Goal: Task Accomplishment & Management: Complete application form

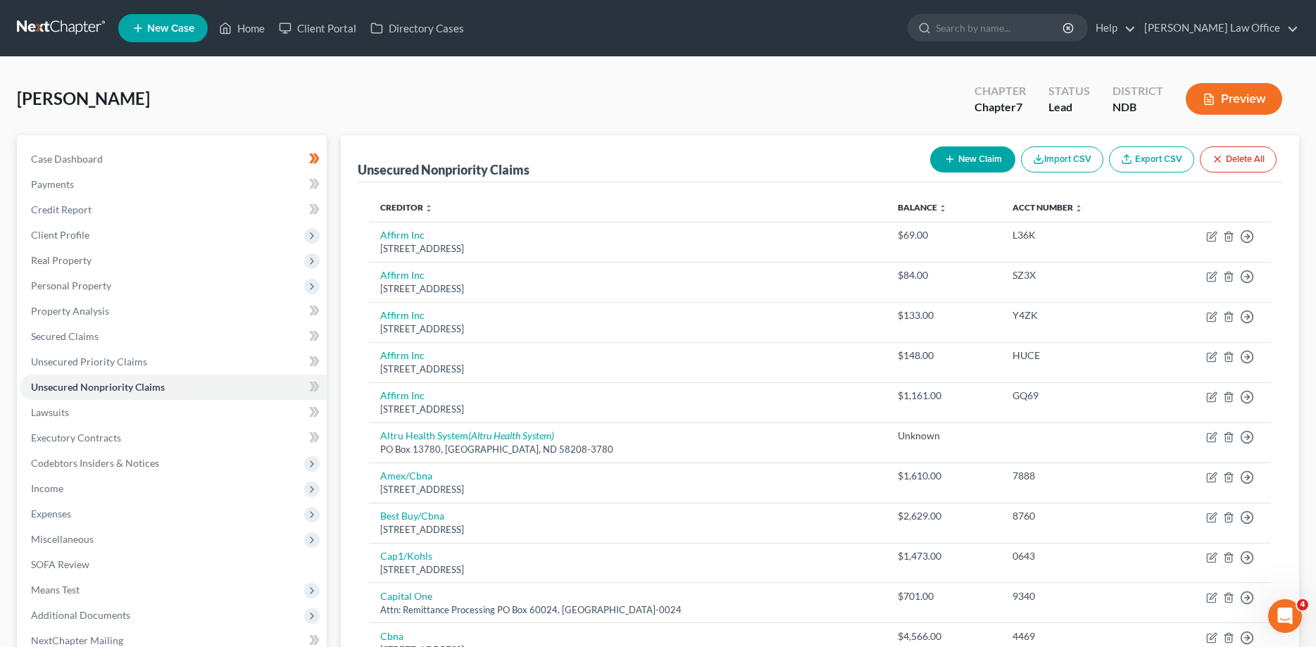
click at [63, 20] on link at bounding box center [62, 27] width 90 height 25
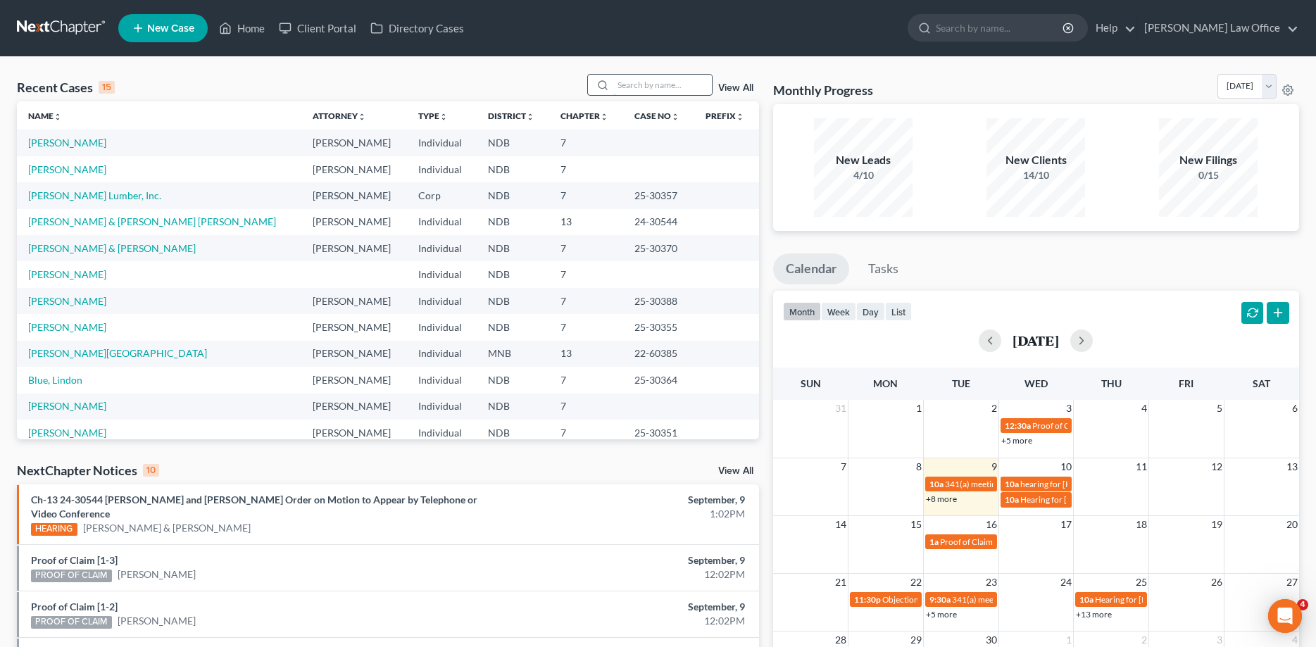
drag, startPoint x: 635, startPoint y: 89, endPoint x: 624, endPoint y: 95, distance: 12.9
click at [635, 89] on input "search" at bounding box center [662, 85] width 99 height 20
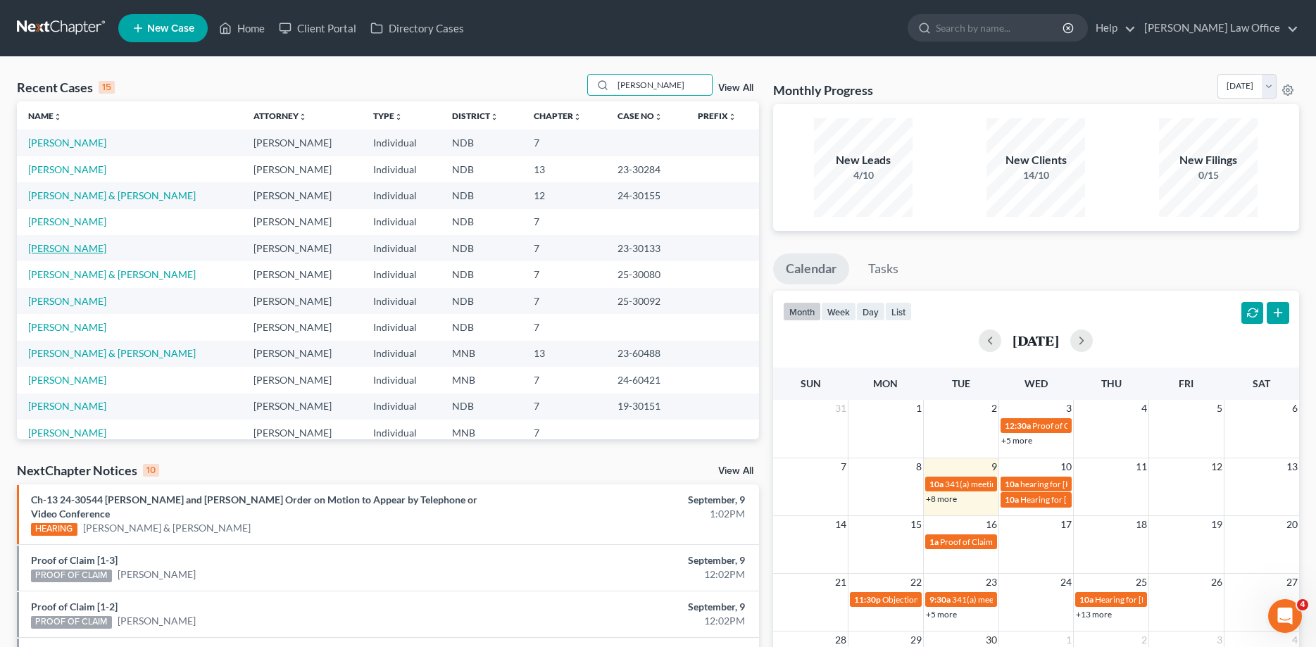
type input "[PERSON_NAME]"
click at [53, 254] on link "[PERSON_NAME]" at bounding box center [67, 248] width 78 height 12
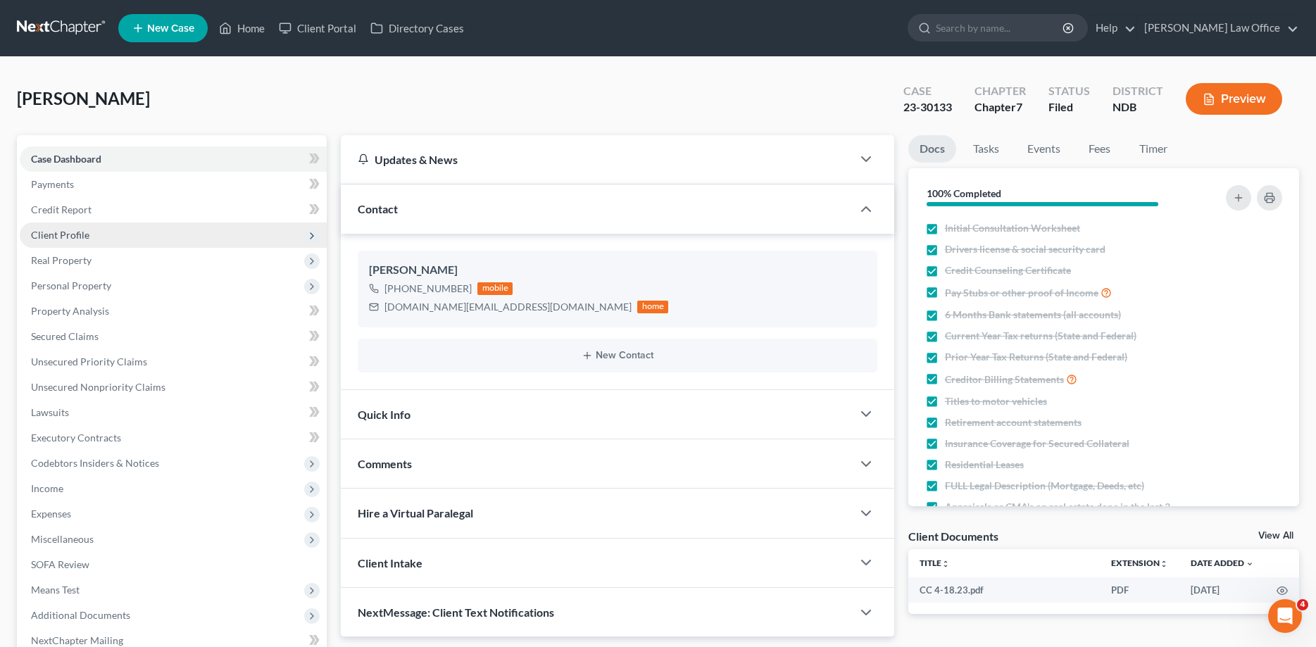
click at [55, 232] on span "Client Profile" at bounding box center [60, 235] width 58 height 12
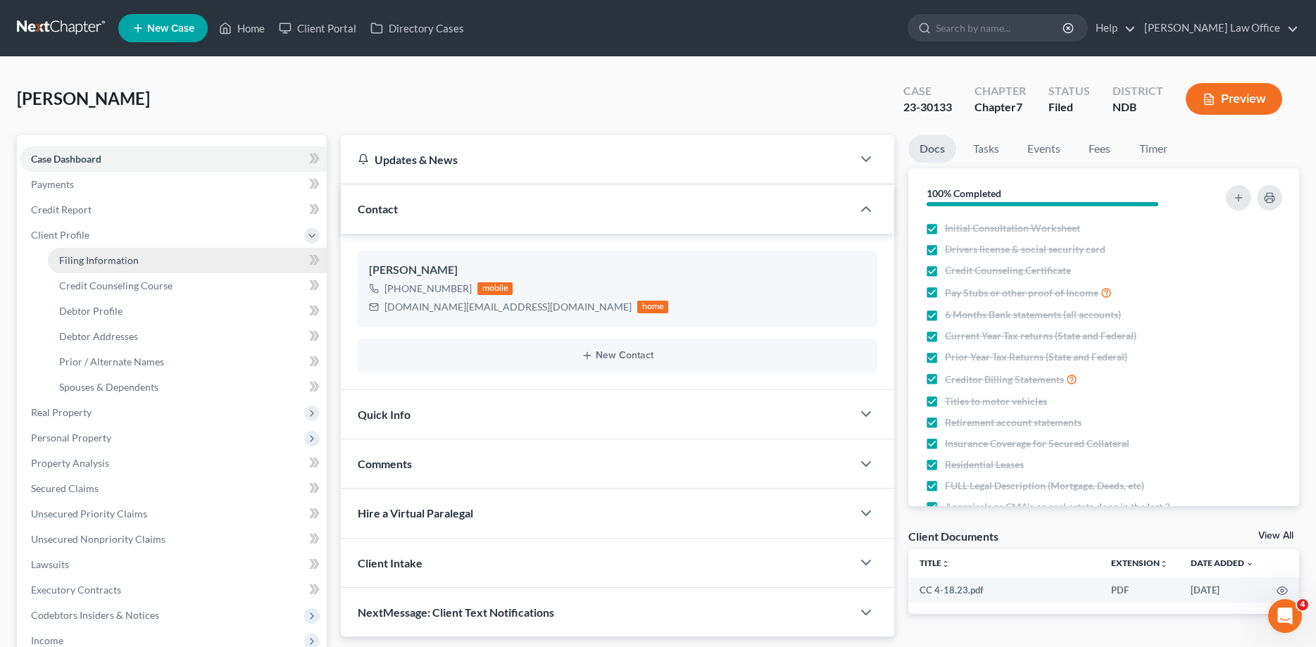
click at [58, 254] on link "Filing Information" at bounding box center [187, 260] width 279 height 25
select select "1"
select select "0"
select select "29"
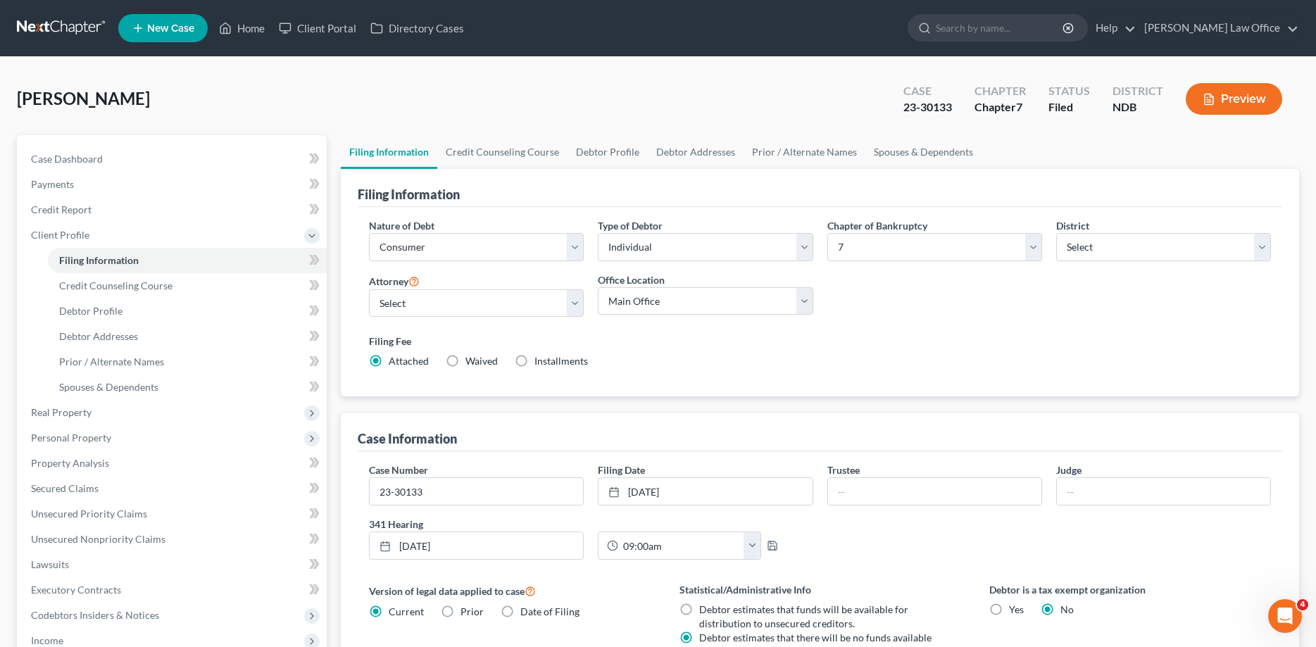
click at [51, 20] on link at bounding box center [62, 27] width 90 height 25
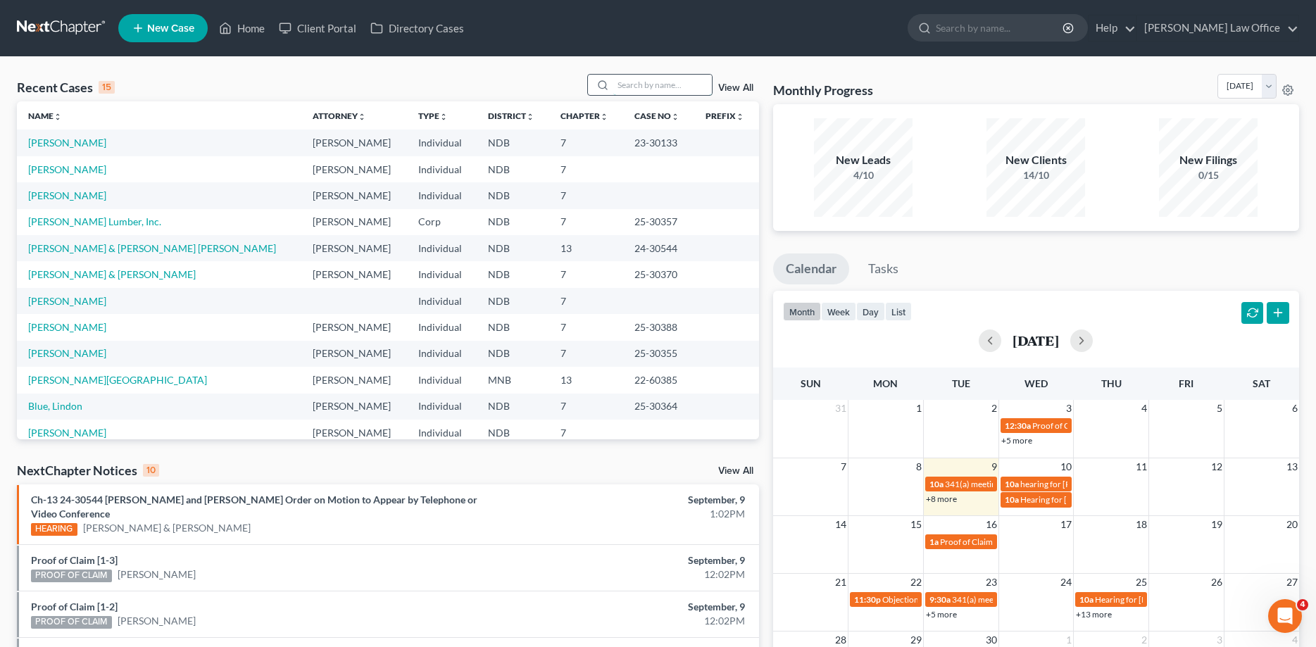
click at [639, 85] on input "search" at bounding box center [662, 85] width 99 height 20
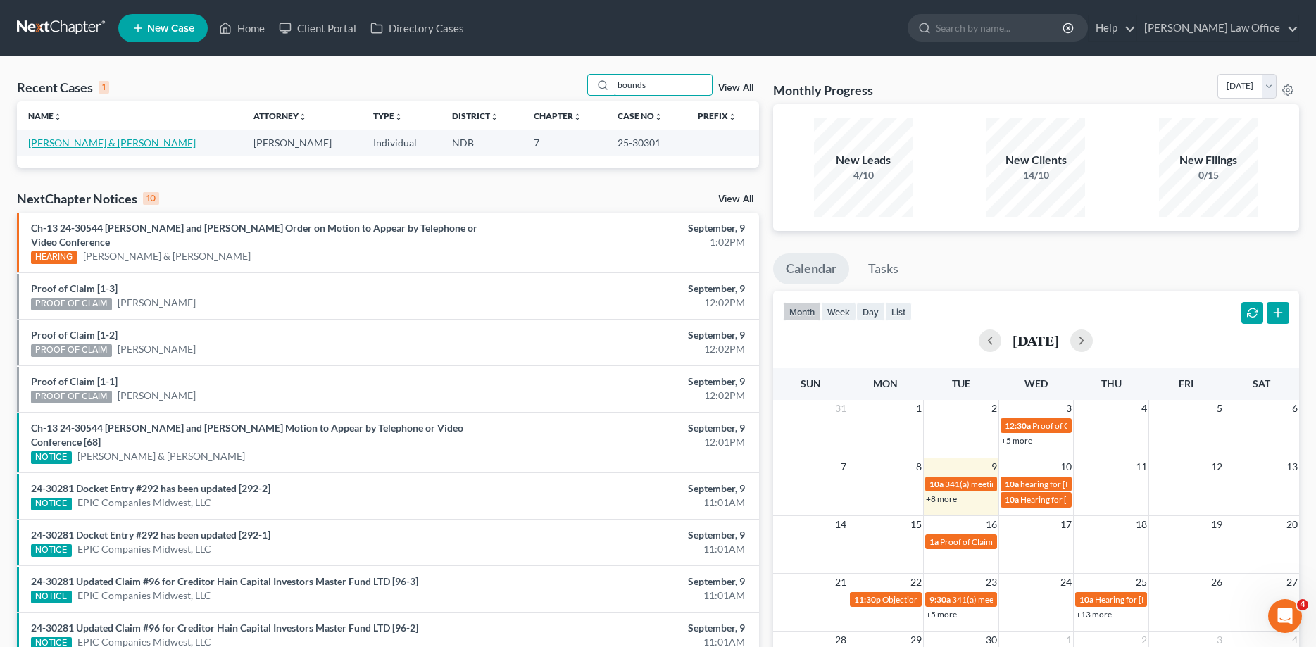
type input "bounds"
click at [72, 144] on link "Bounds, Samantha & Zachery" at bounding box center [112, 143] width 168 height 12
select select "1"
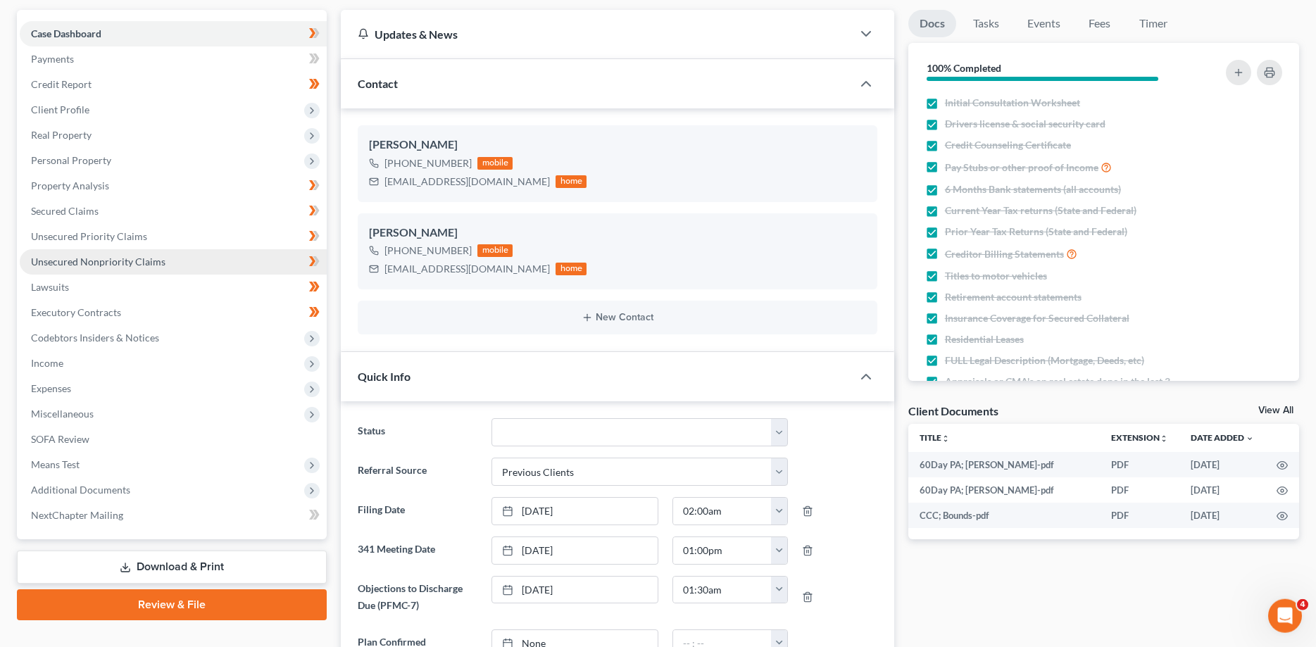
scroll to position [216, 0]
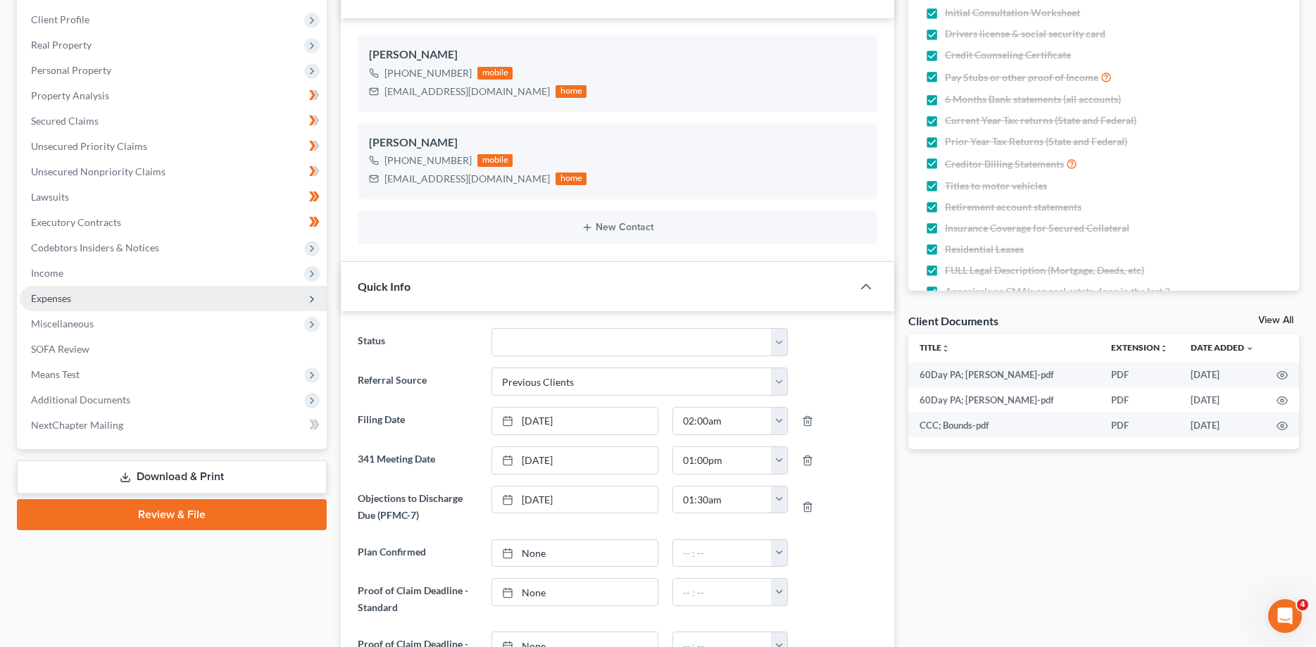
click at [65, 294] on span "Expenses" at bounding box center [51, 298] width 40 height 12
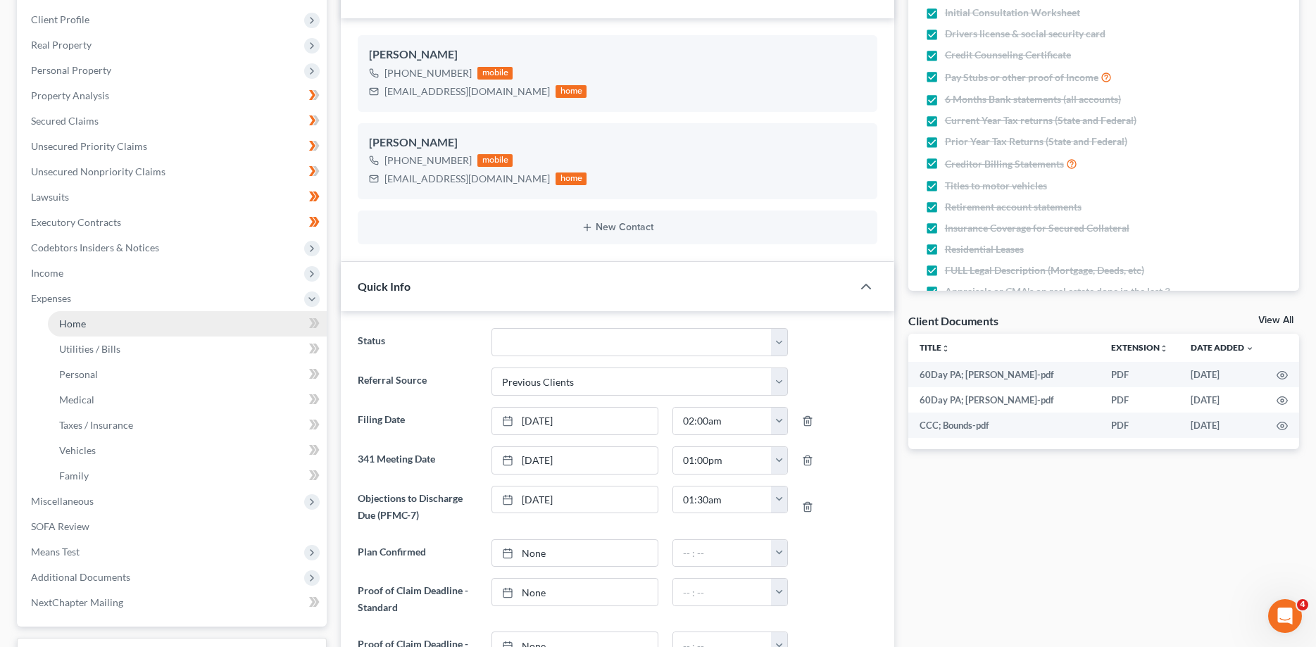
click at [78, 325] on span "Home" at bounding box center [72, 324] width 27 height 12
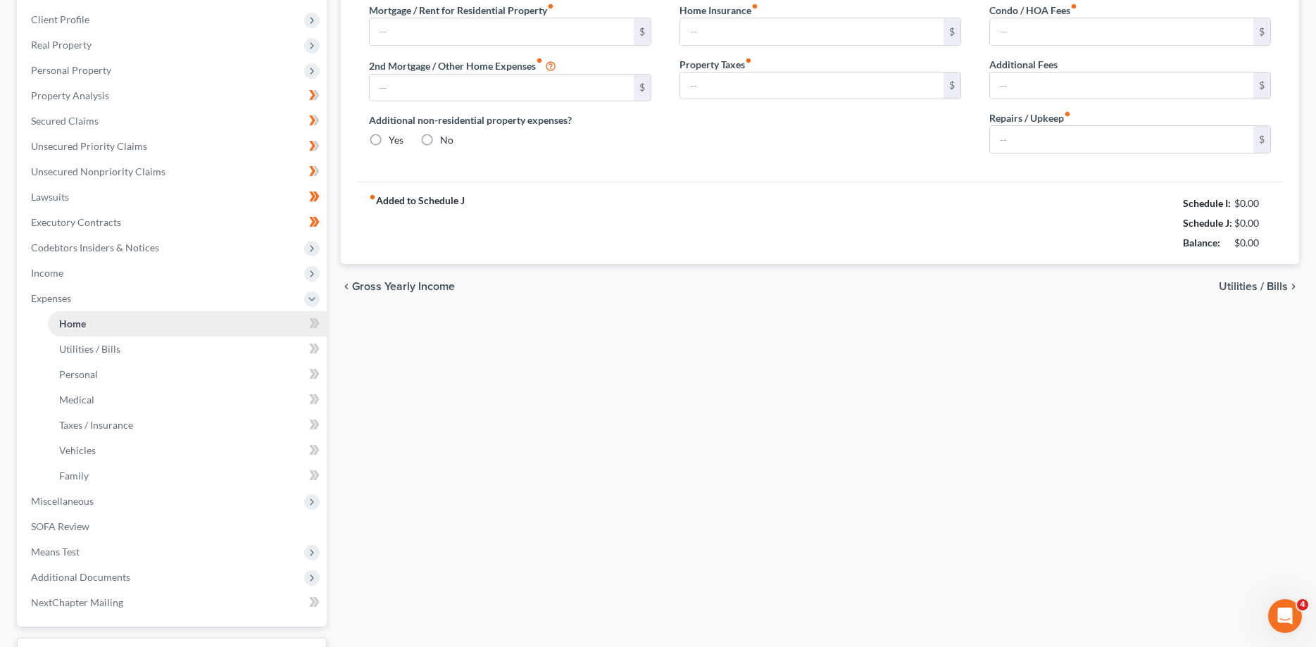
type input "1,995.00"
type input "0.00"
radio input "true"
type input "26.00"
type input "0.00"
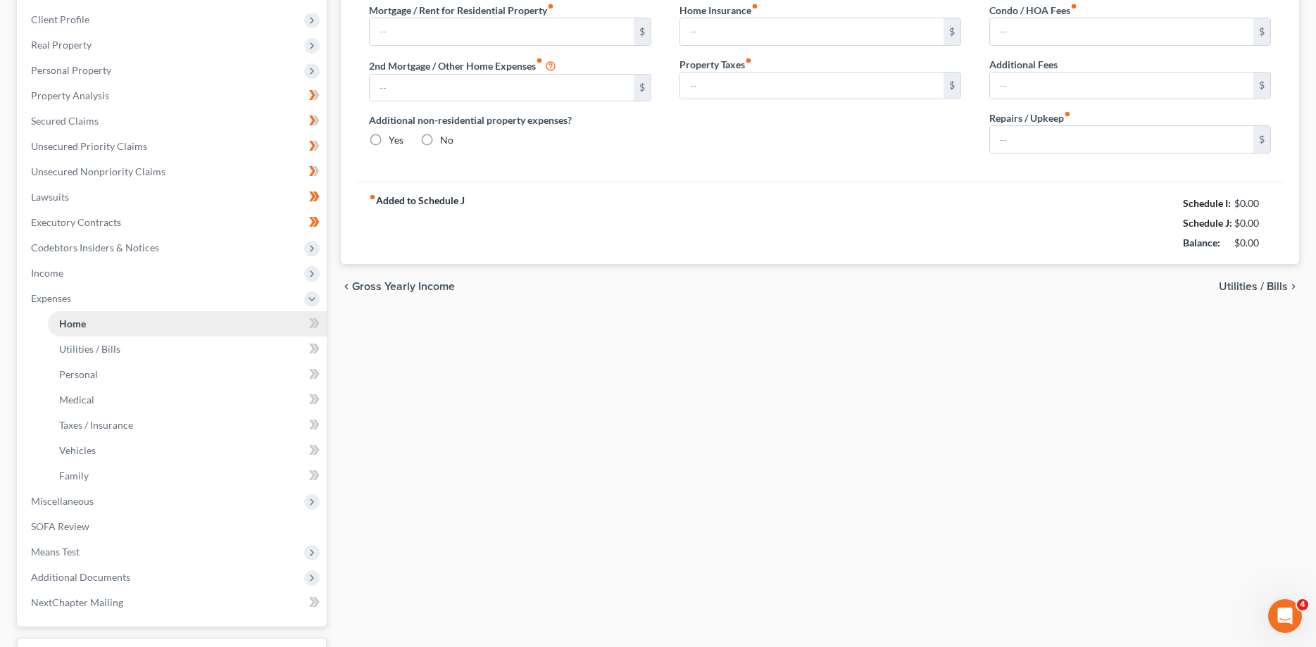
type input "0.00"
type input "50.00"
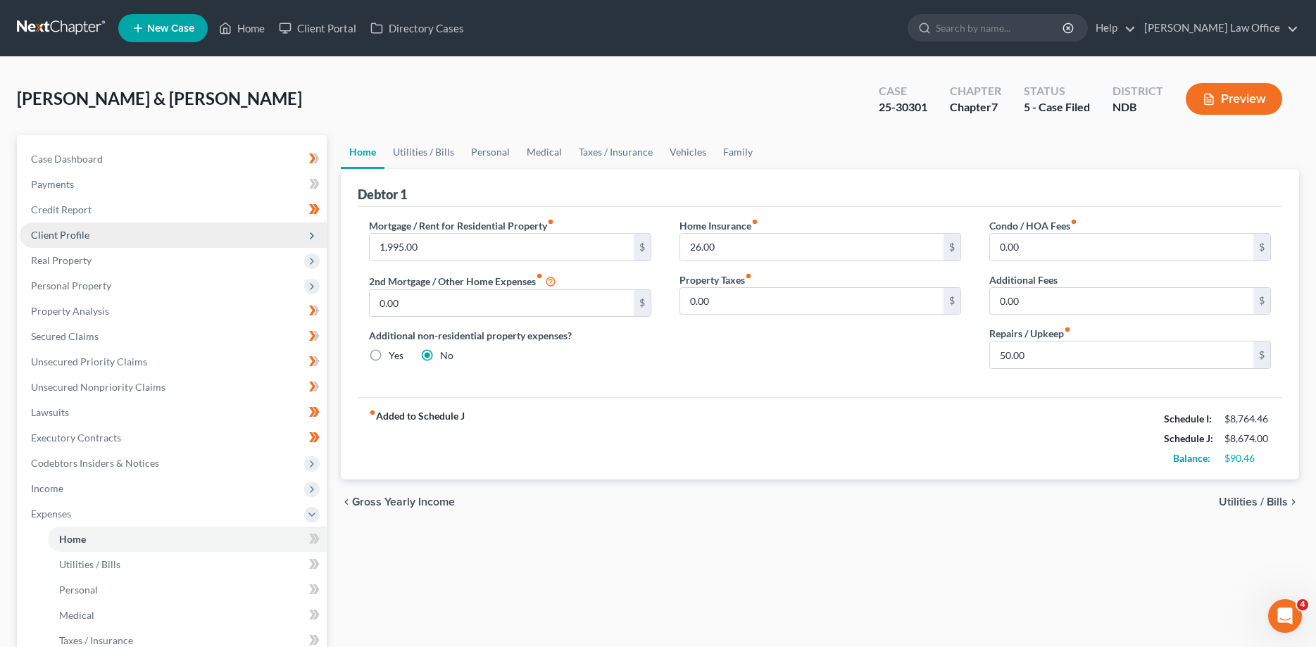
click at [35, 225] on span "Client Profile" at bounding box center [173, 235] width 307 height 25
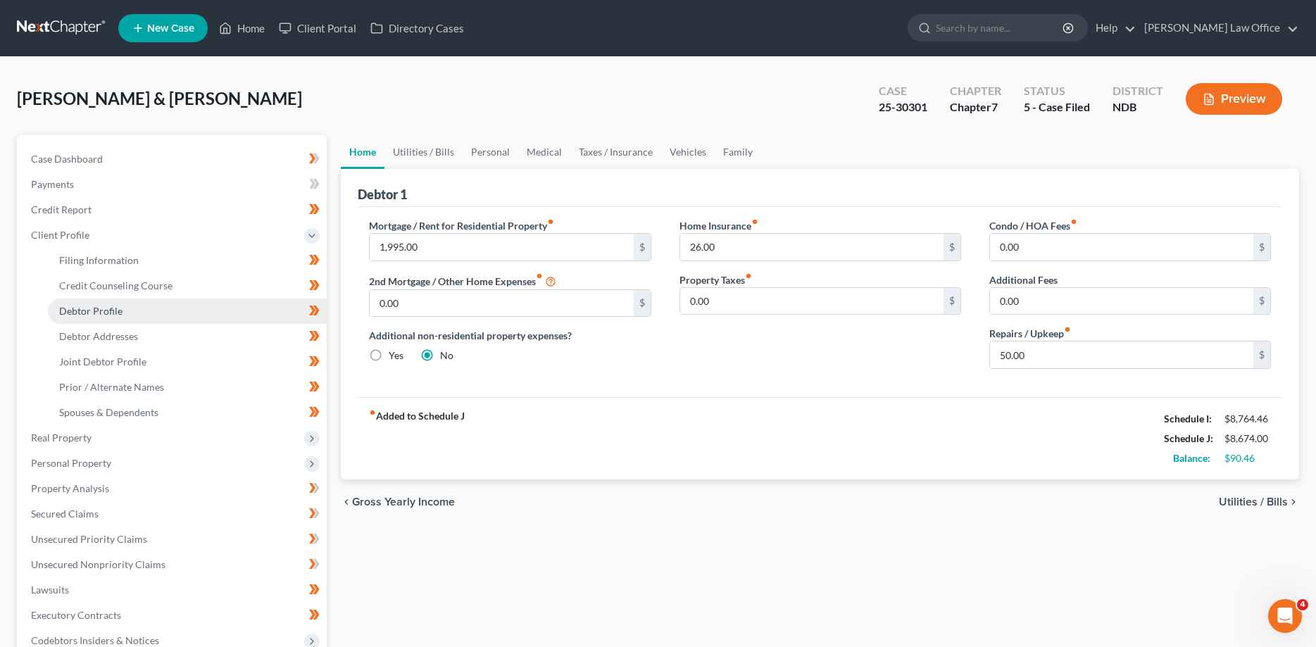
click at [90, 318] on link "Debtor Profile" at bounding box center [187, 311] width 279 height 25
select select "1"
select select "6"
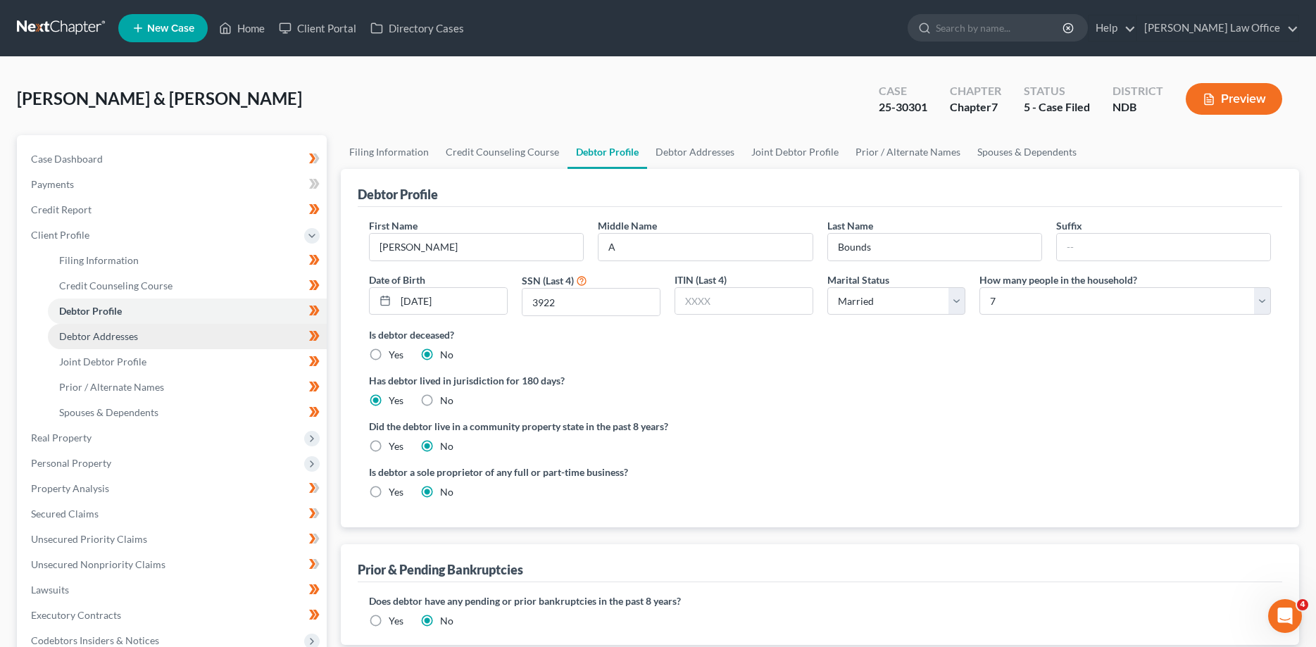
click at [90, 336] on span "Debtor Addresses" at bounding box center [98, 336] width 79 height 12
